Goal: Information Seeking & Learning: Learn about a topic

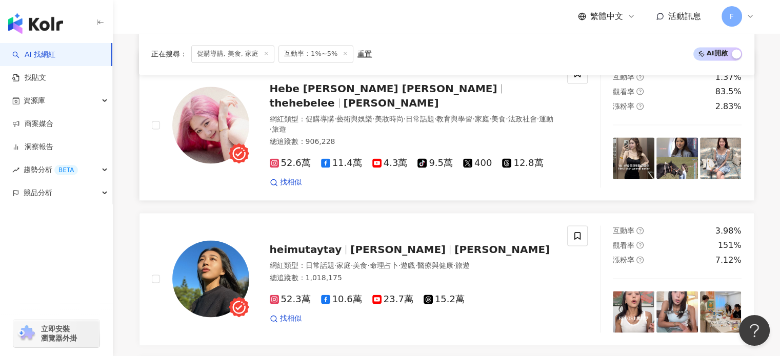
scroll to position [1384, 0]
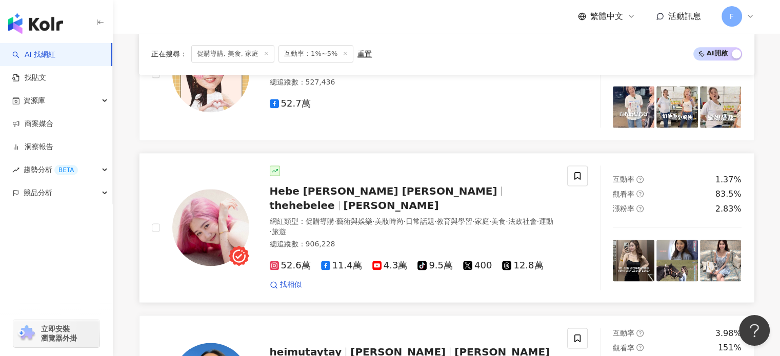
click at [247, 211] on img at bounding box center [210, 227] width 77 height 77
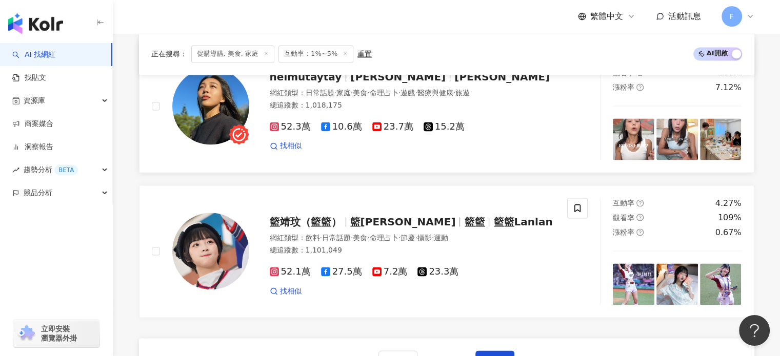
scroll to position [1743, 0]
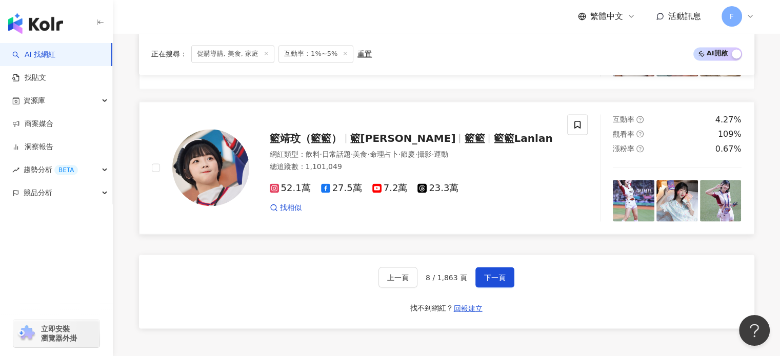
click at [623, 180] on img at bounding box center [634, 201] width 42 height 42
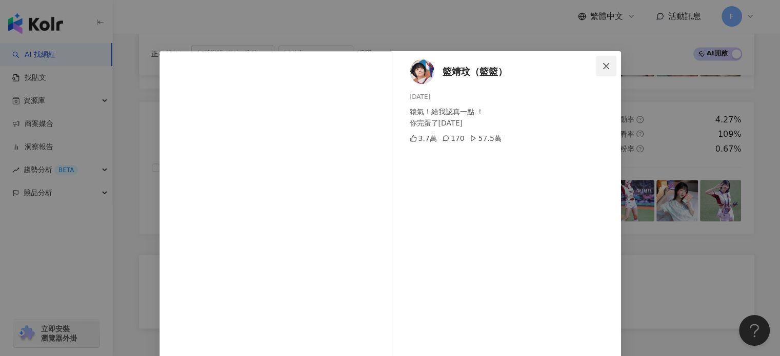
click at [602, 63] on icon "close" at bounding box center [606, 66] width 8 height 8
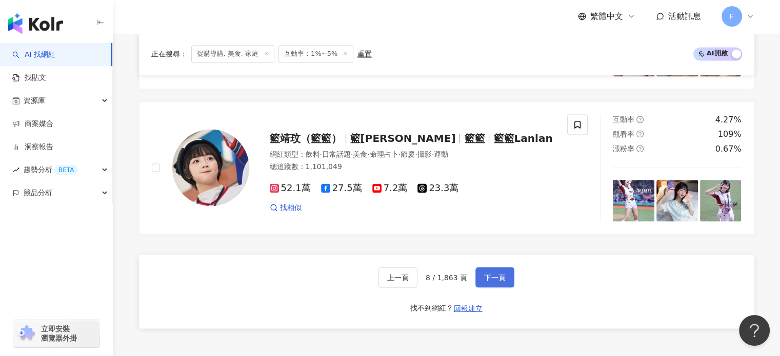
click at [494, 273] on span "下一頁" at bounding box center [495, 277] width 22 height 8
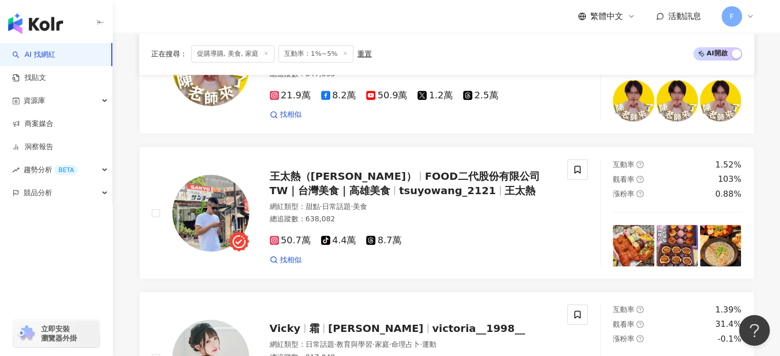
scroll to position [794, 0]
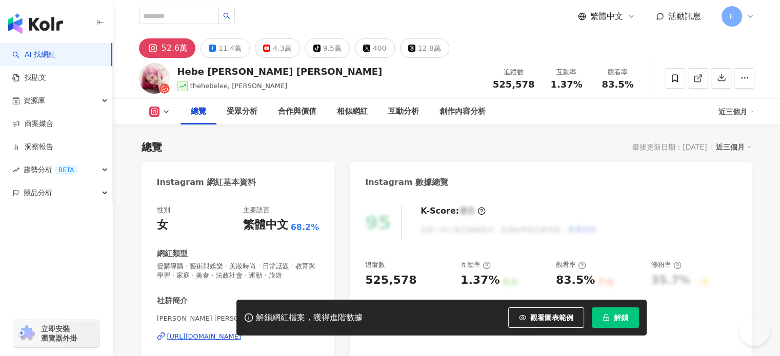
scroll to position [103, 0]
